Goal: Information Seeking & Learning: Check status

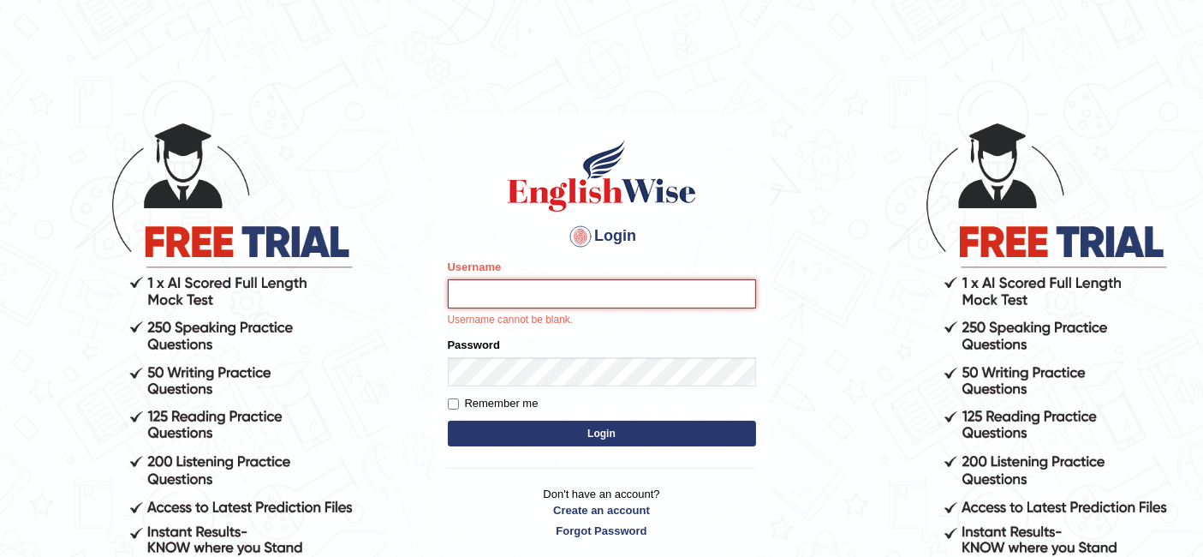
type input "Raji_S"
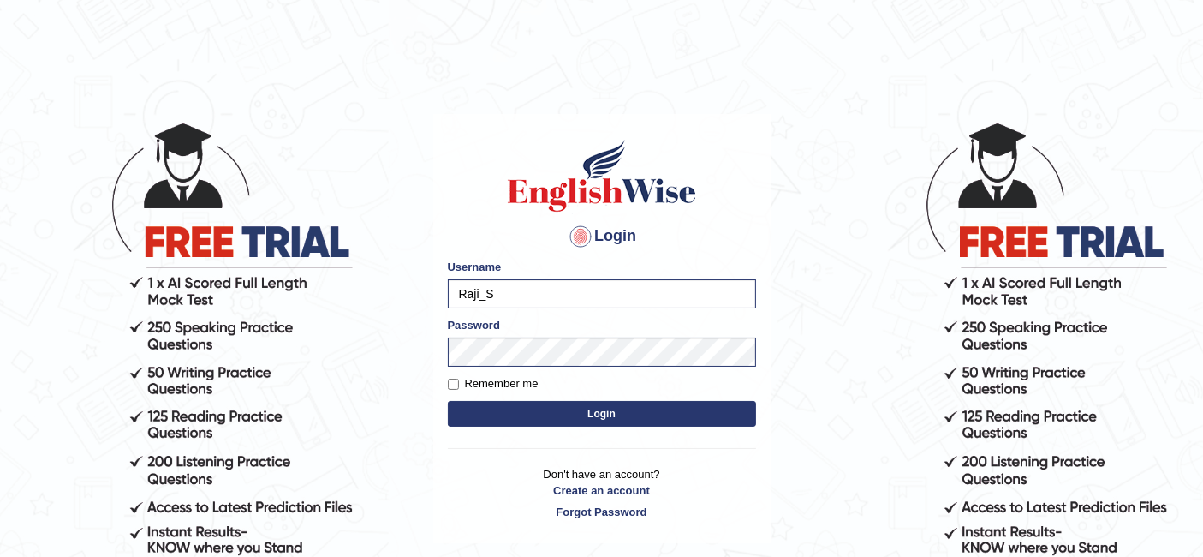
click at [609, 398] on form "Please fix the following errors: Username Raji_S Password Remember me Login" at bounding box center [602, 345] width 308 height 172
click at [596, 415] on button "Login" at bounding box center [602, 414] width 308 height 26
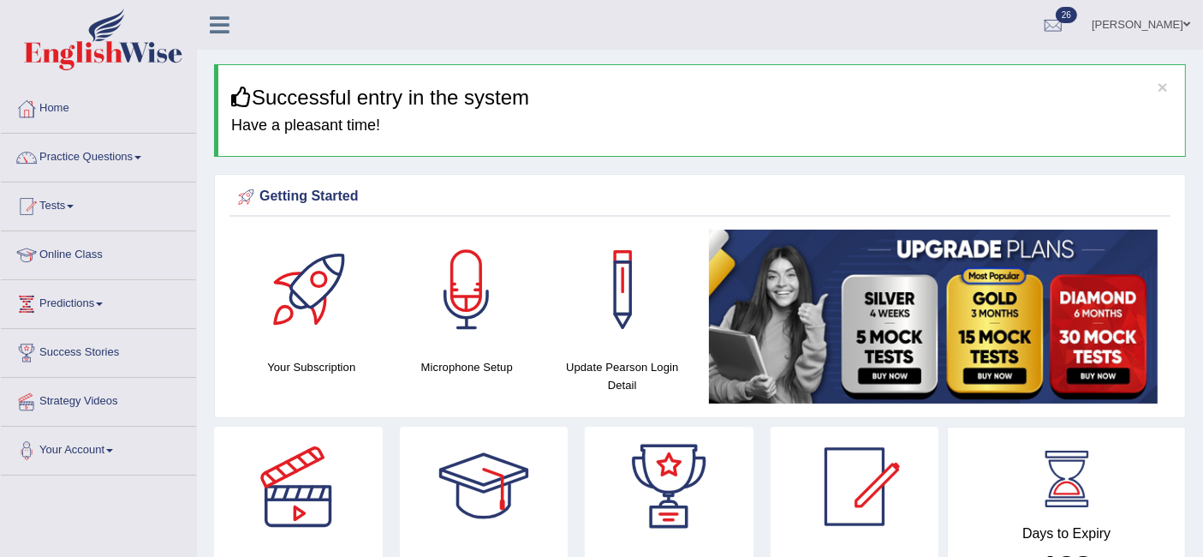
click at [97, 164] on link "Practice Questions" at bounding box center [98, 155] width 195 height 43
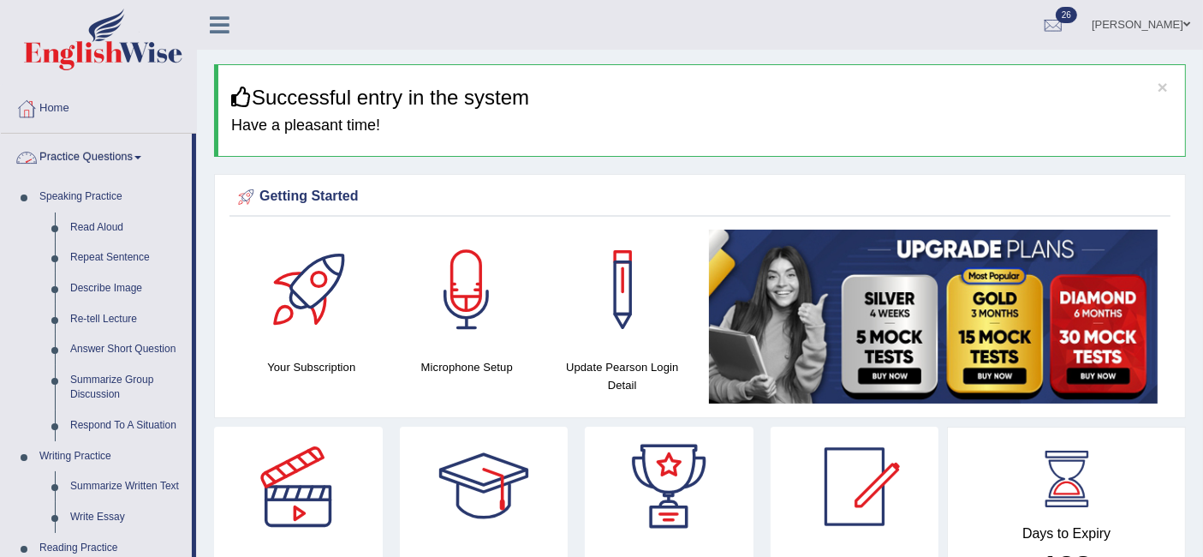
click at [83, 159] on link "Practice Questions" at bounding box center [96, 155] width 191 height 43
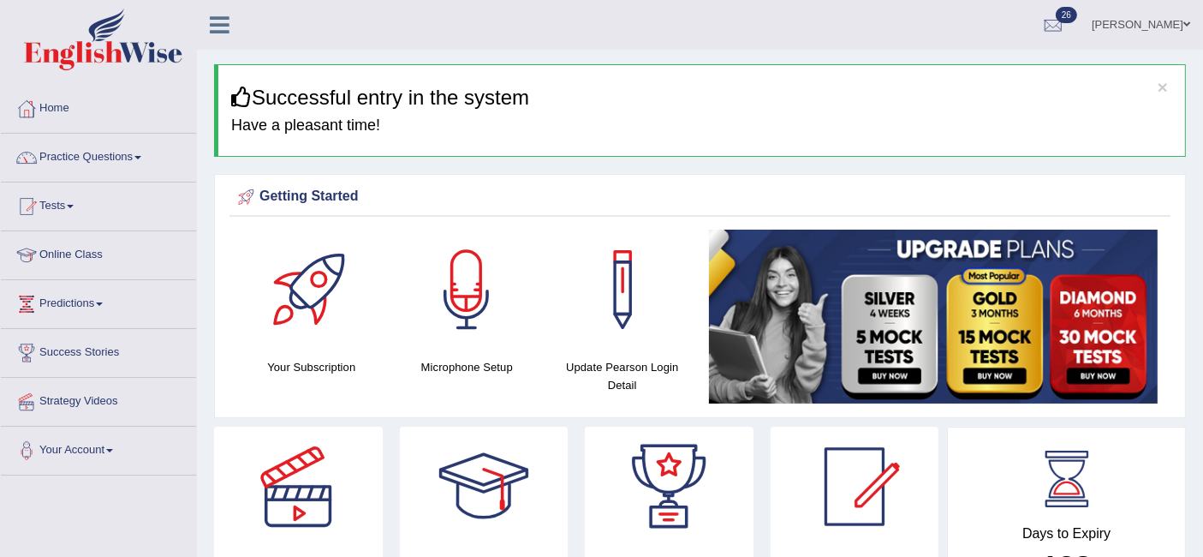
click at [73, 158] on link "Practice Questions" at bounding box center [98, 155] width 195 height 43
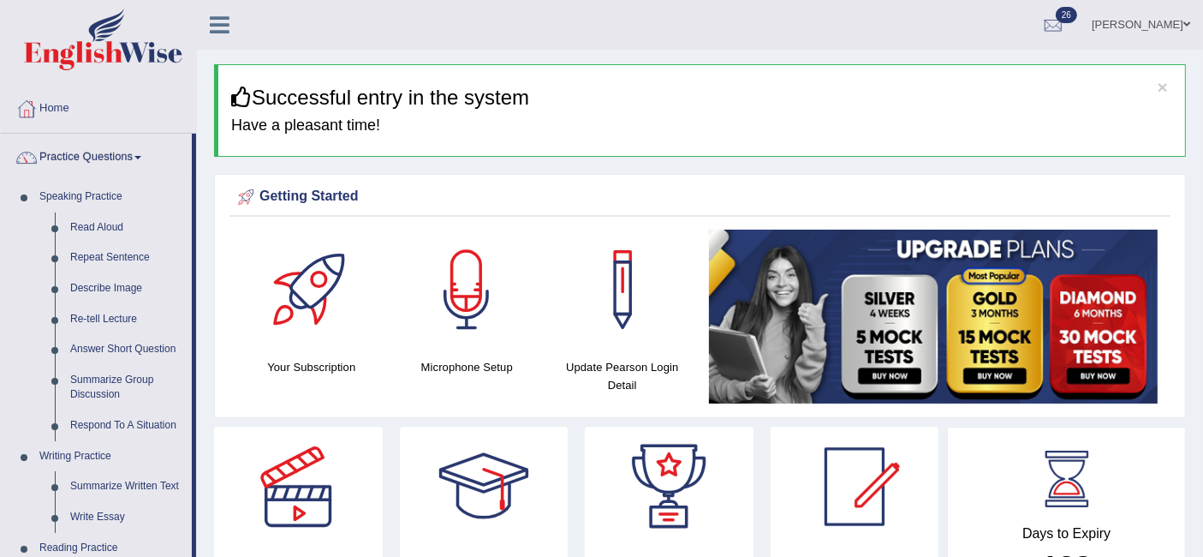
click at [71, 158] on link "Practice Questions" at bounding box center [96, 155] width 191 height 43
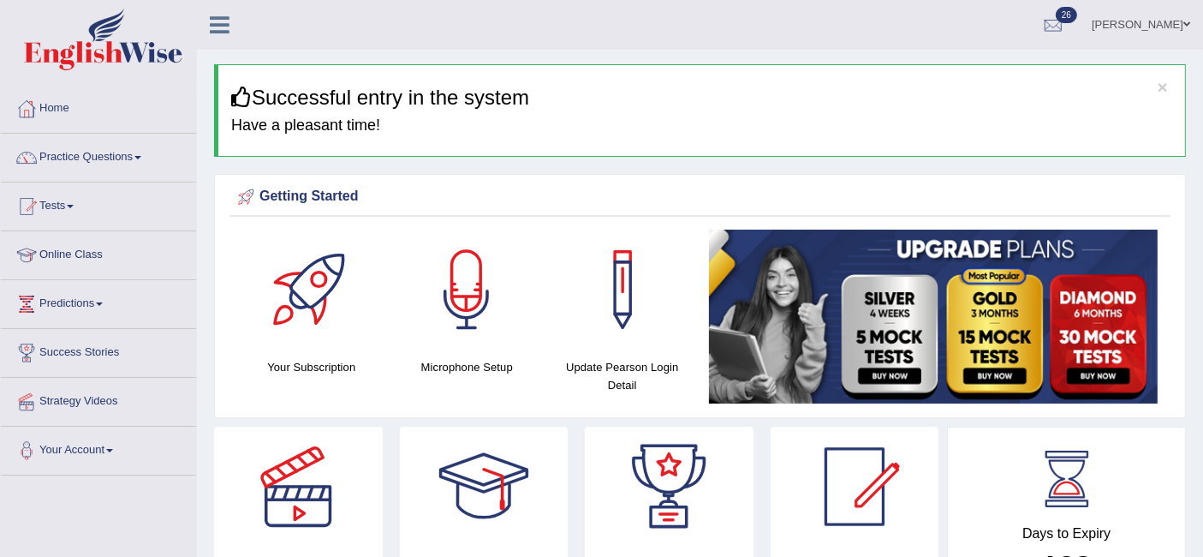
click at [74, 205] on span at bounding box center [70, 206] width 7 height 3
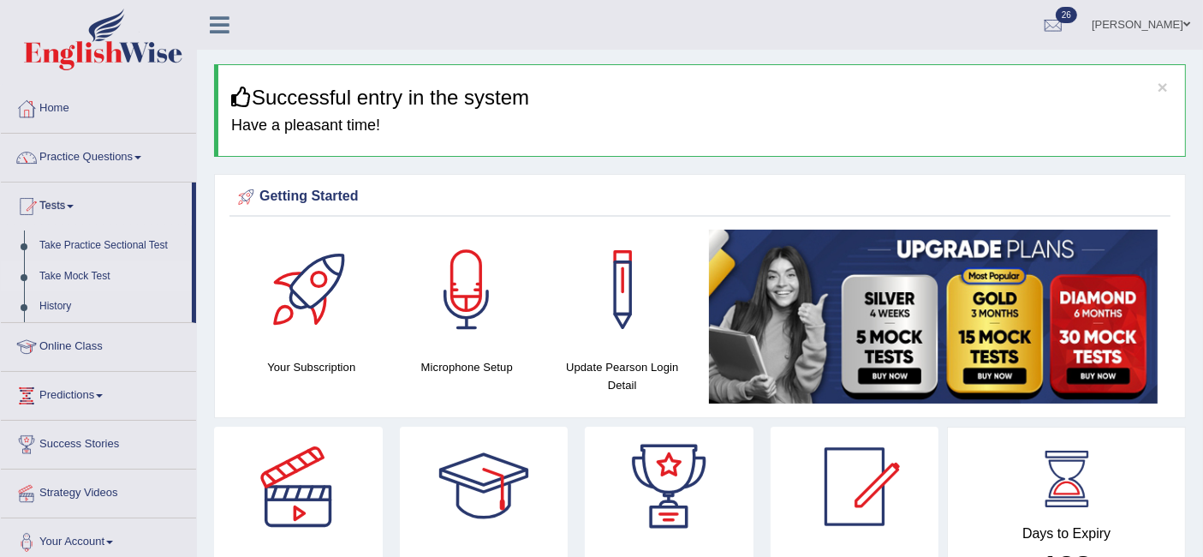
click at [68, 271] on link "Take Mock Test" at bounding box center [112, 276] width 160 height 31
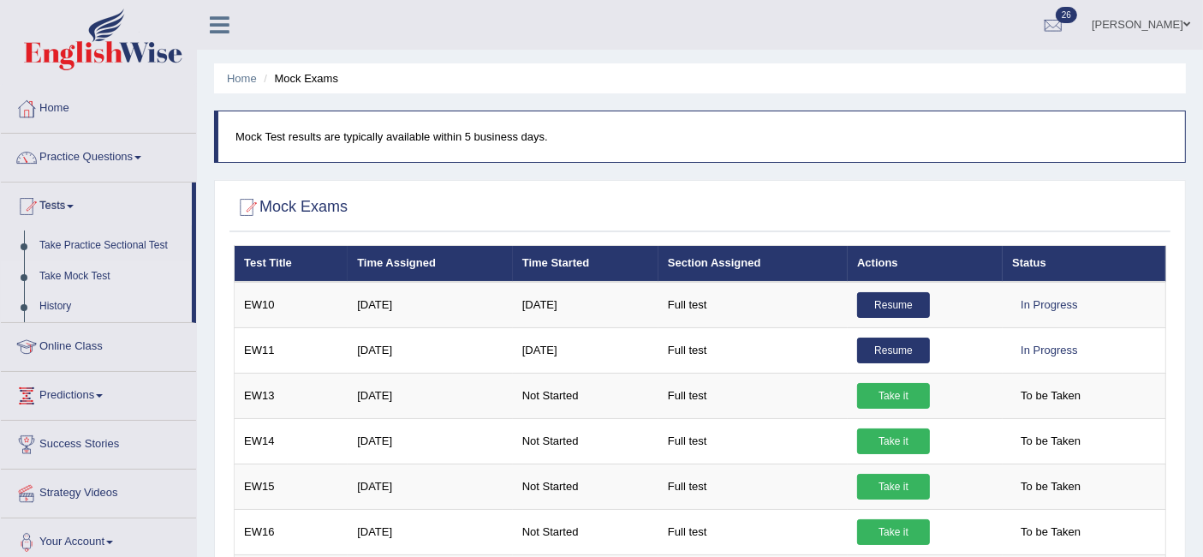
click at [51, 306] on link "History" at bounding box center [112, 306] width 160 height 31
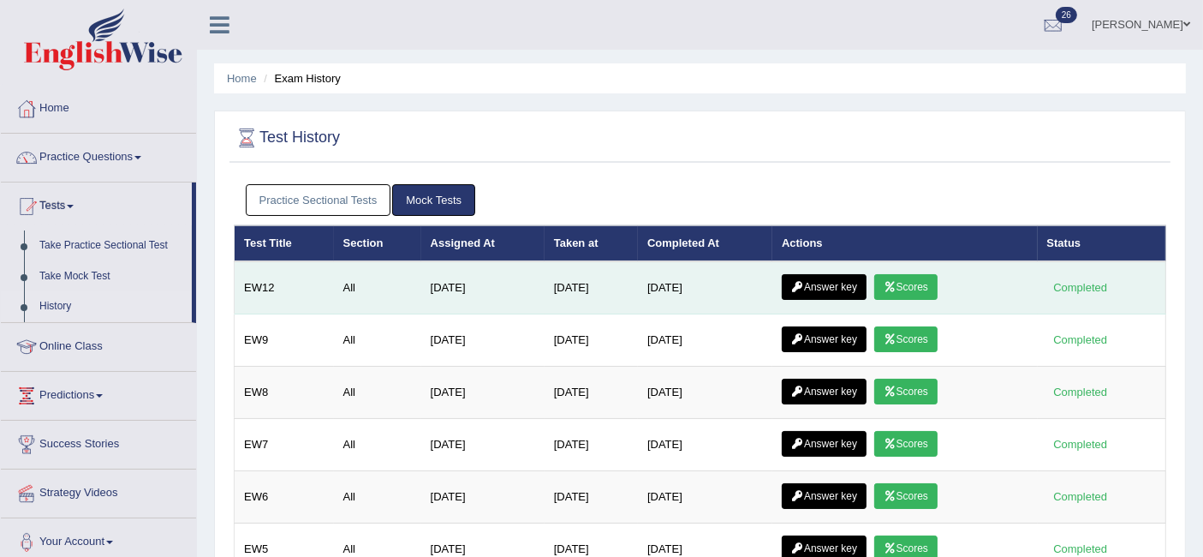
click at [896, 285] on icon at bounding box center [890, 287] width 13 height 10
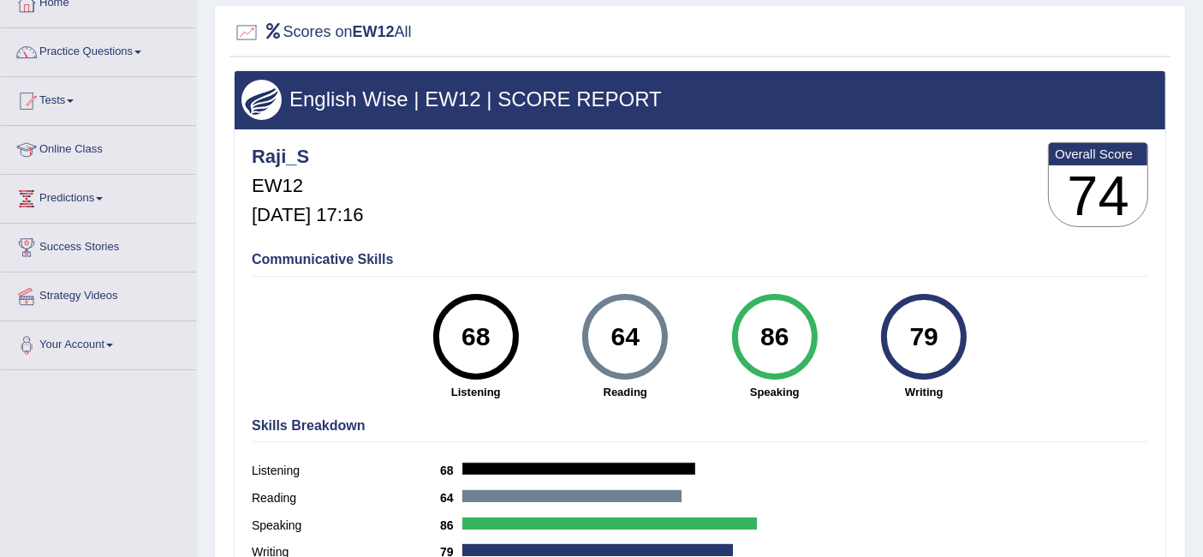
scroll to position [39, 0]
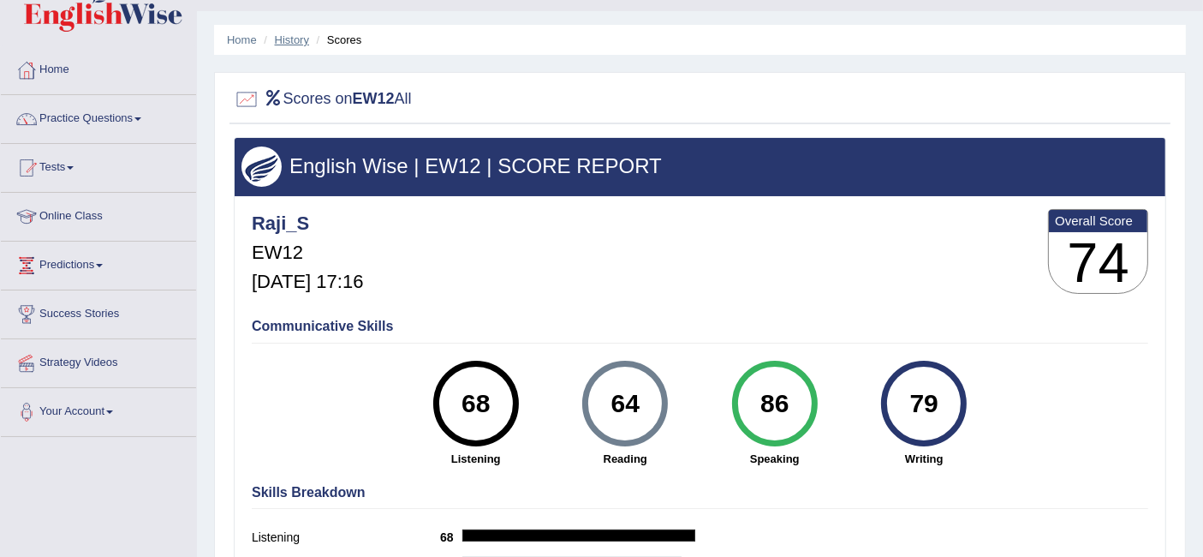
click at [285, 44] on link "History" at bounding box center [292, 39] width 34 height 13
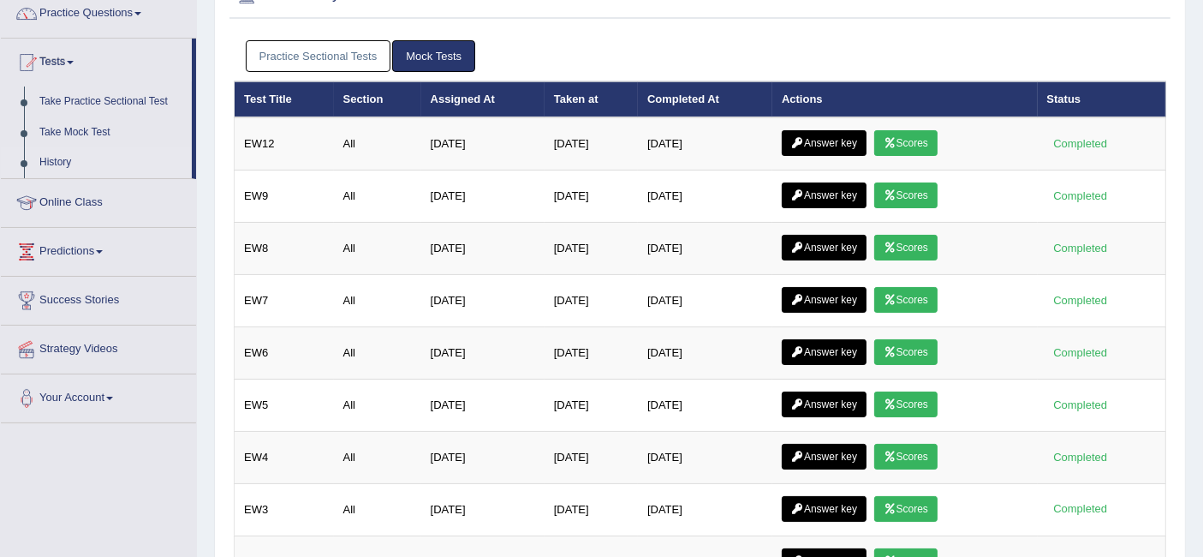
scroll to position [165, 0]
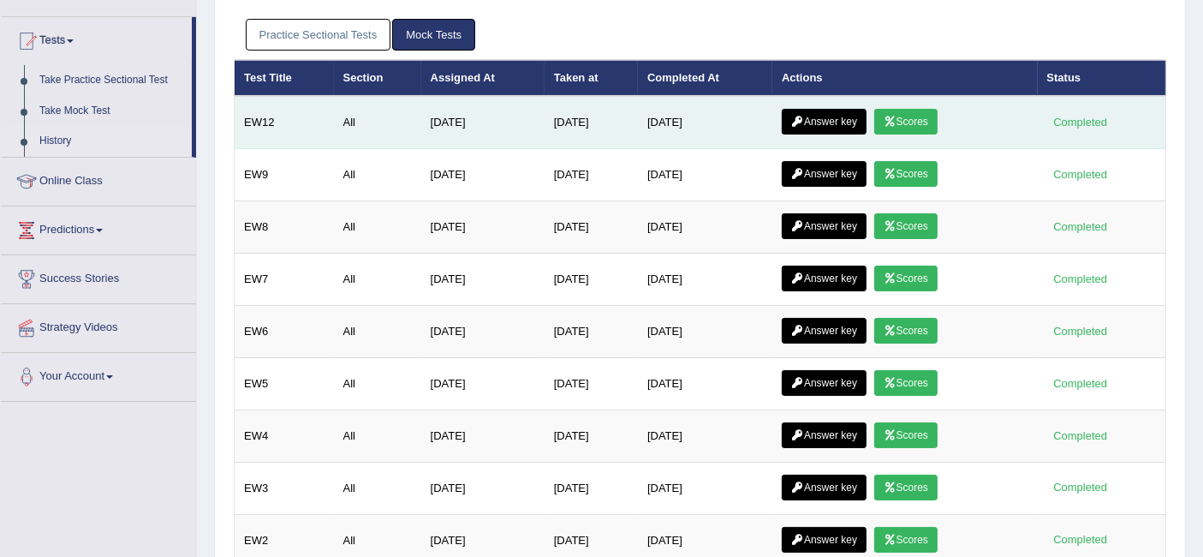
click at [841, 118] on link "Answer key" at bounding box center [824, 122] width 85 height 26
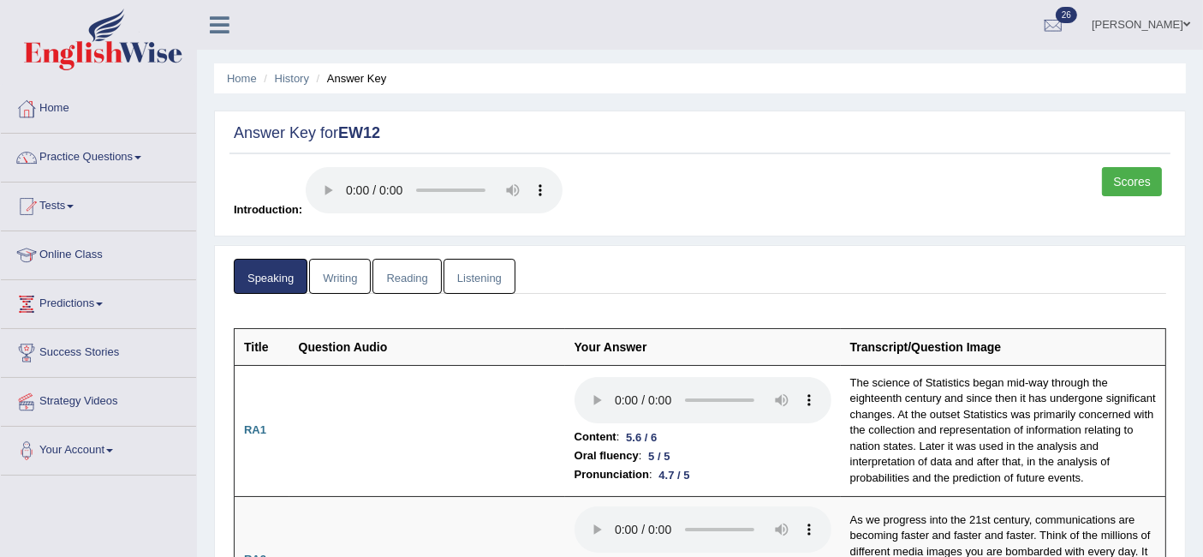
click at [342, 269] on link "Writing" at bounding box center [340, 276] width 62 height 35
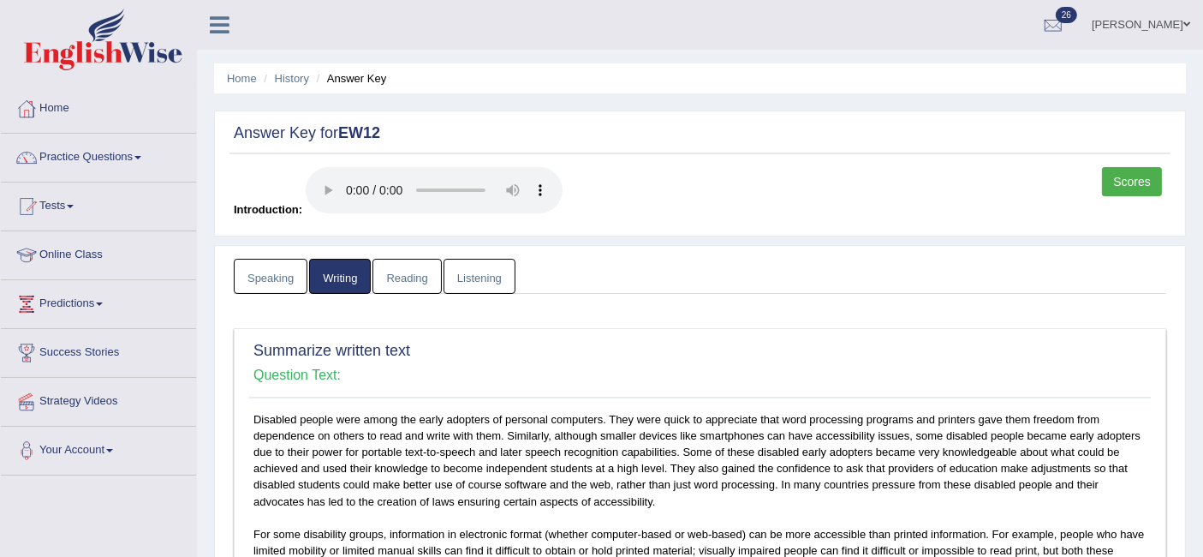
click at [404, 265] on link "Reading" at bounding box center [406, 276] width 68 height 35
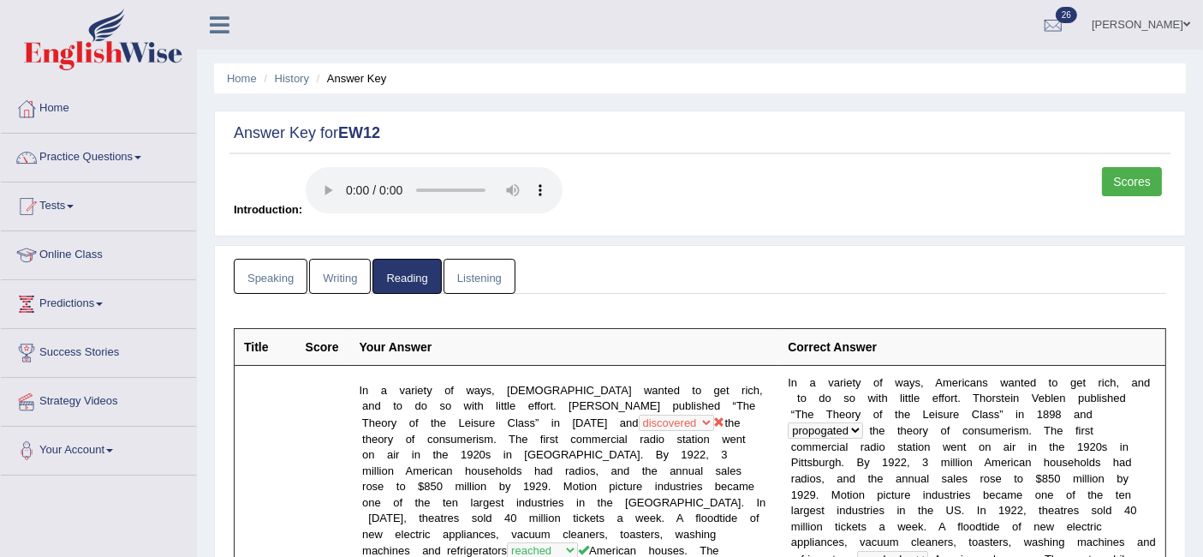
click at [466, 279] on link "Listening" at bounding box center [479, 276] width 72 height 35
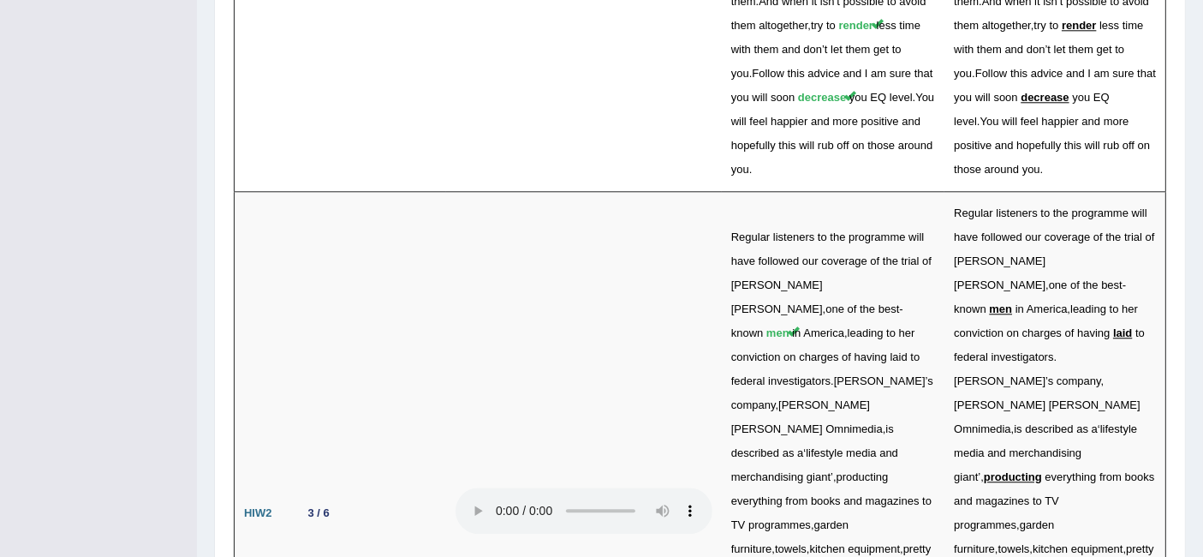
scroll to position [4580, 0]
